Goal: Information Seeking & Learning: Find specific fact

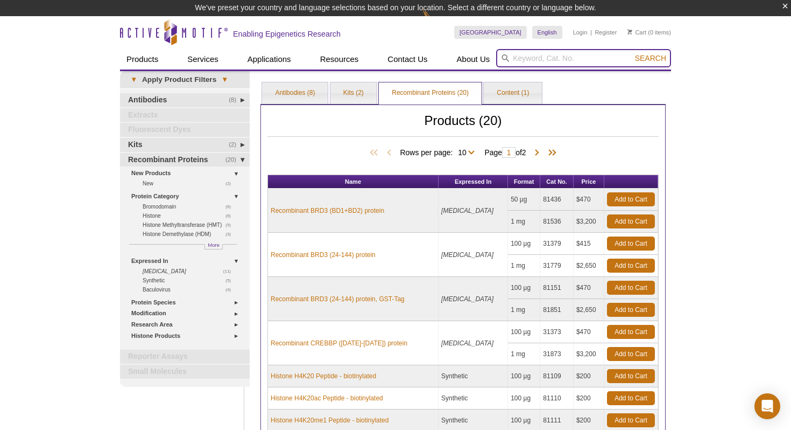
click at [571, 62] on input "search" at bounding box center [583, 58] width 175 height 18
paste input "AM39041"
type input "AM39041"
click at [632, 53] on button "Search" at bounding box center [651, 58] width 38 height 10
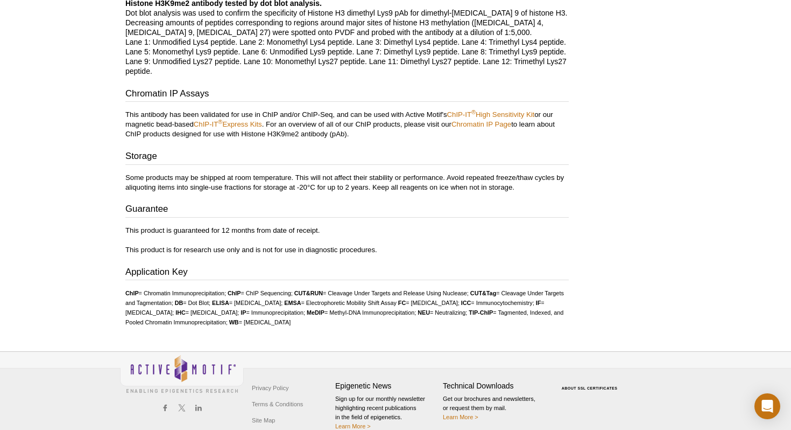
scroll to position [1940, 0]
